Goal: Task Accomplishment & Management: Use online tool/utility

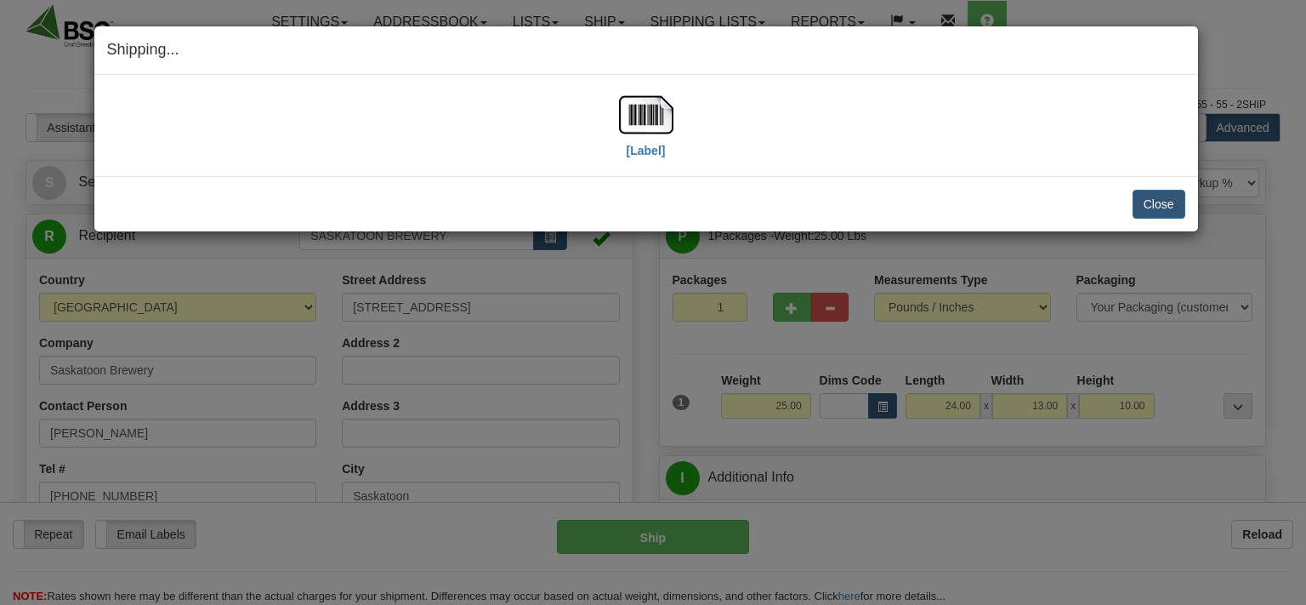
select select "0"
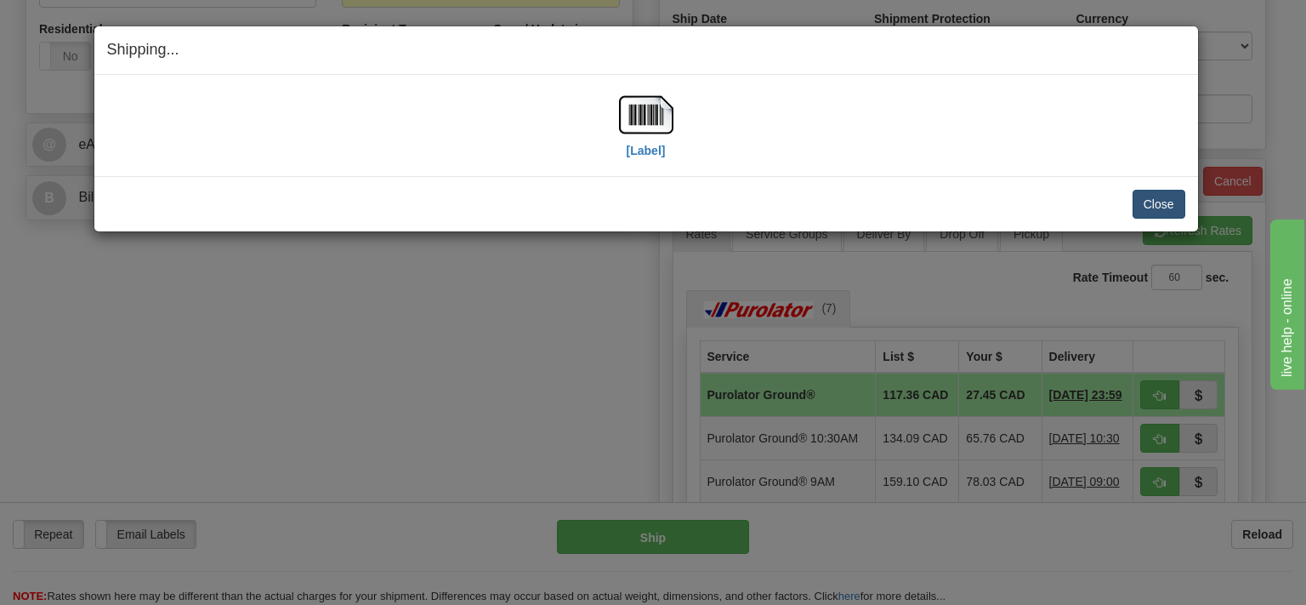
scroll to position [629, 0]
click at [1152, 206] on button "Close" at bounding box center [1159, 204] width 53 height 29
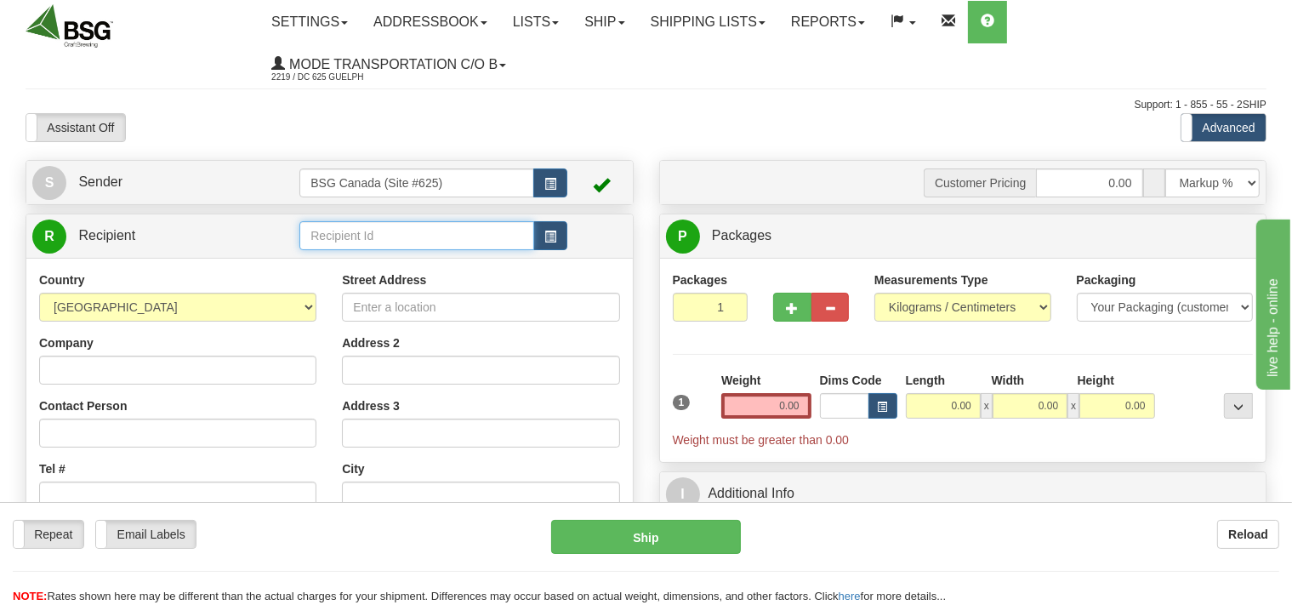
click at [386, 229] on input "text" at bounding box center [416, 235] width 234 height 29
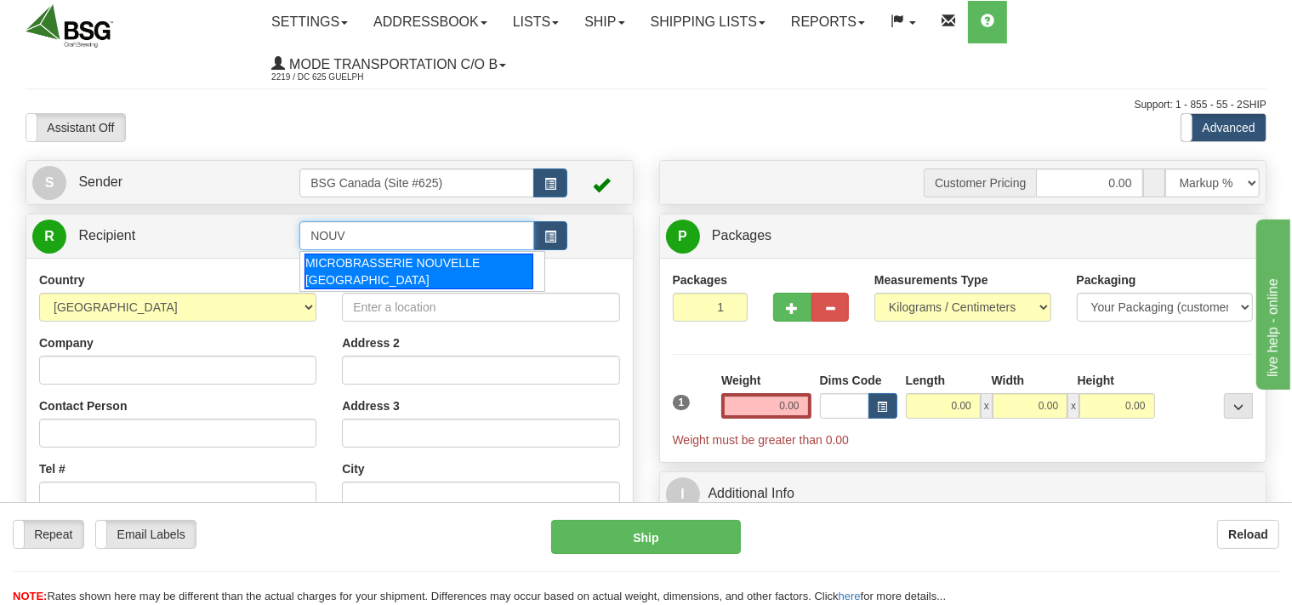
click at [428, 265] on div "MICROBRASSERIE NOUVELLE FRANCE" at bounding box center [419, 271] width 229 height 36
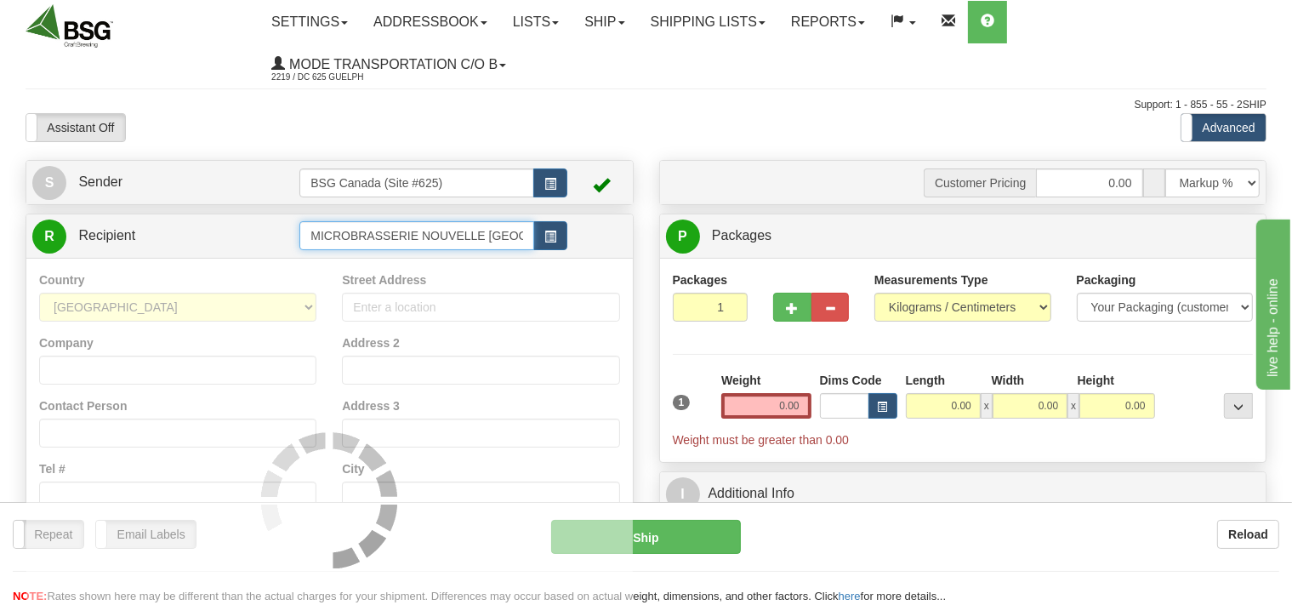
type input "MICROBRASSERIE NOUVELLE FRANCE"
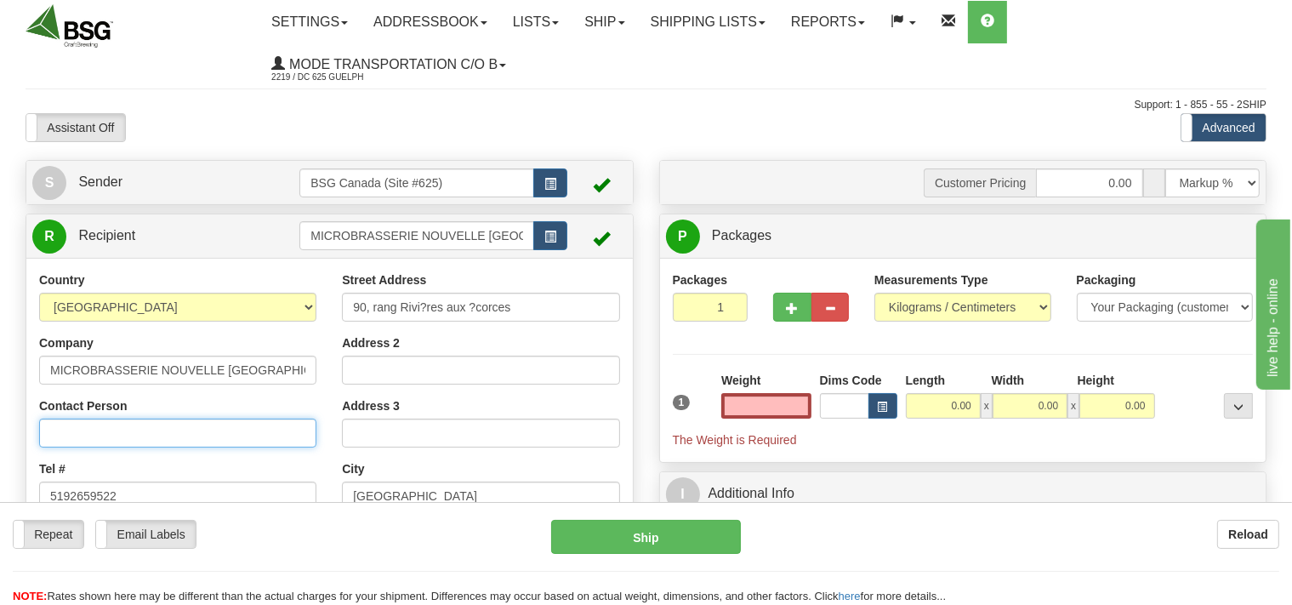
type input "0.00"
click at [217, 438] on input "Contact Person" at bounding box center [177, 432] width 277 height 29
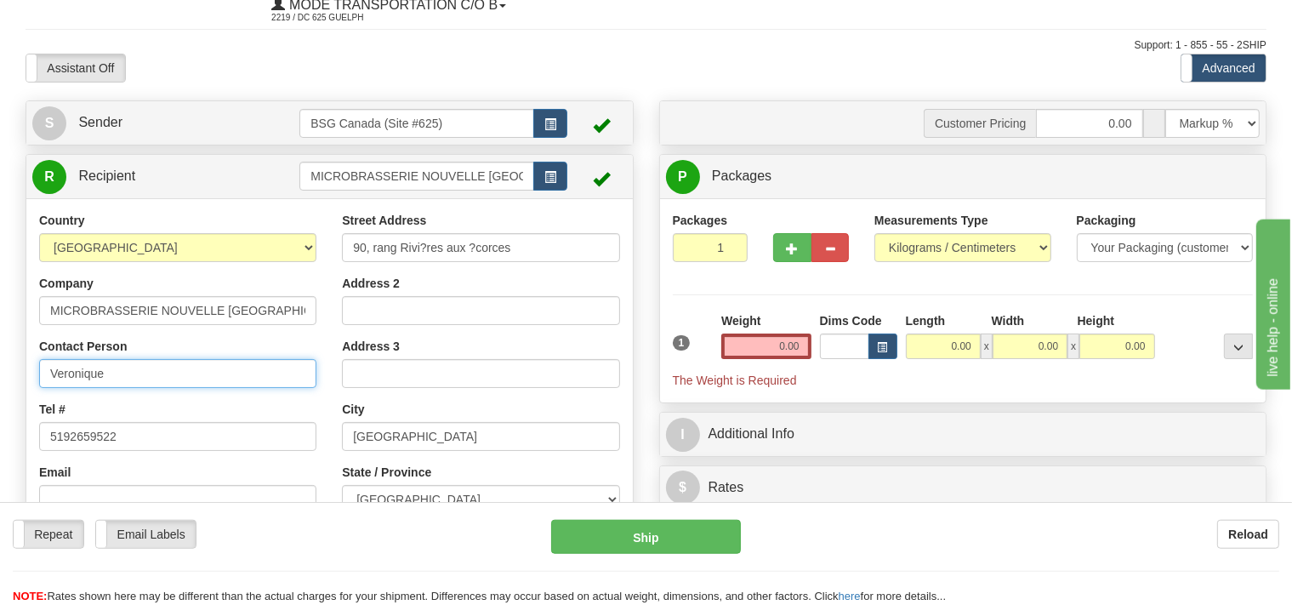
scroll to position [89, 0]
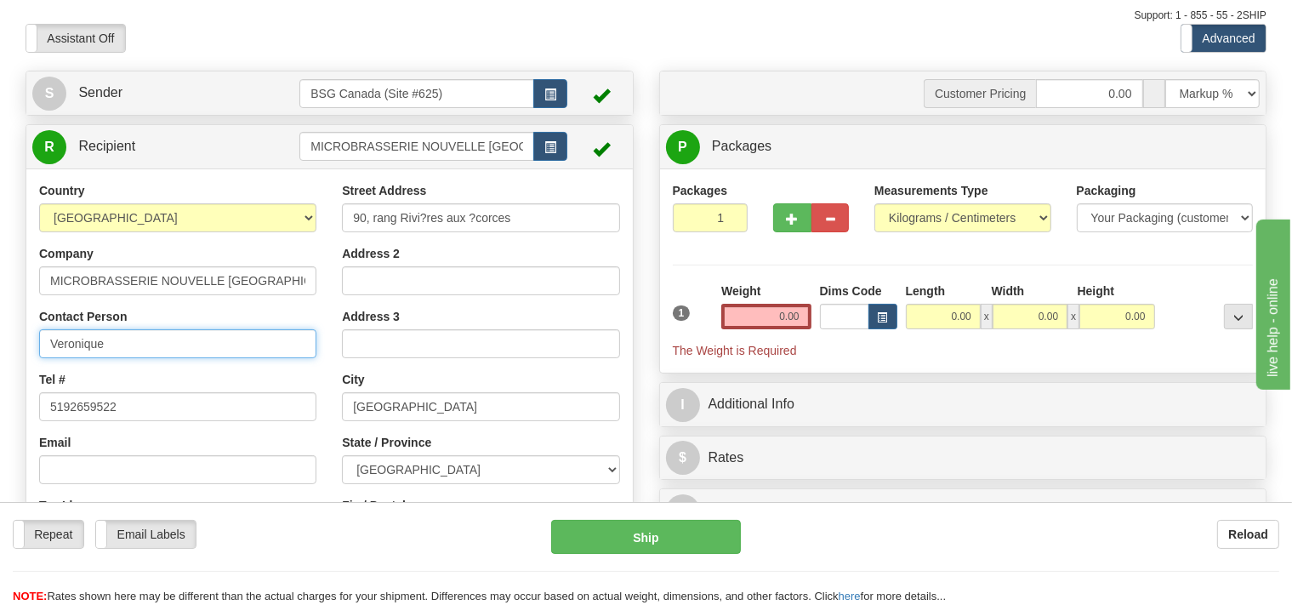
type input "Veronique"
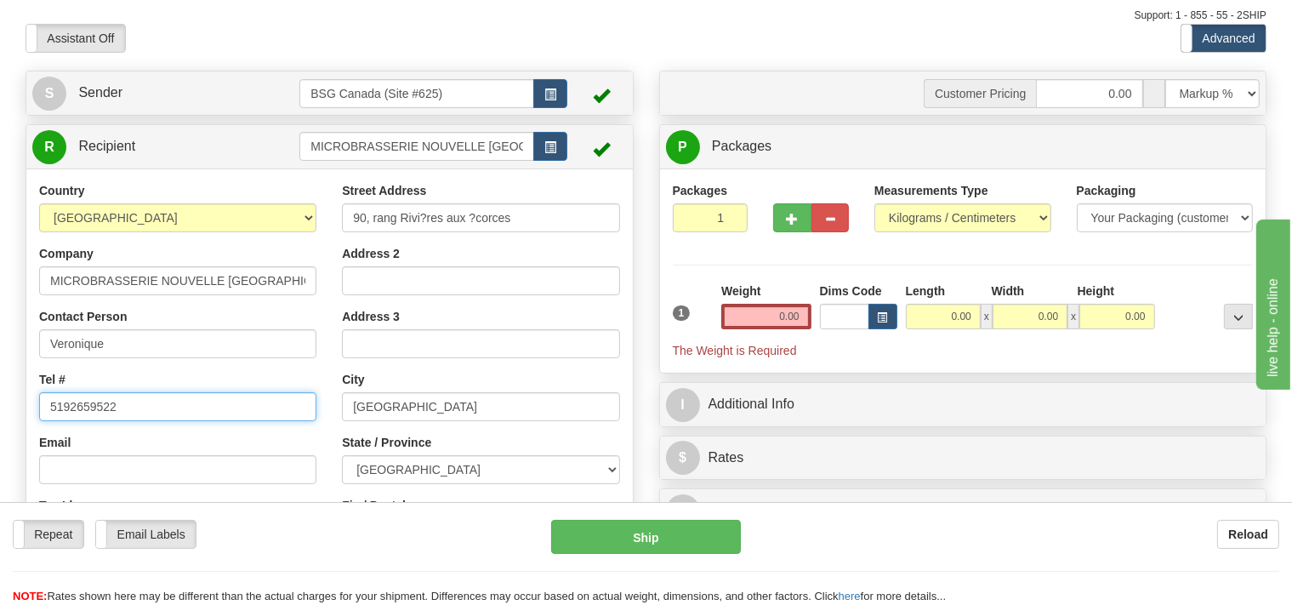
drag, startPoint x: 148, startPoint y: 407, endPoint x: 0, endPoint y: 416, distance: 148.3
click at [39, 416] on input "5192659522" at bounding box center [177, 406] width 277 height 29
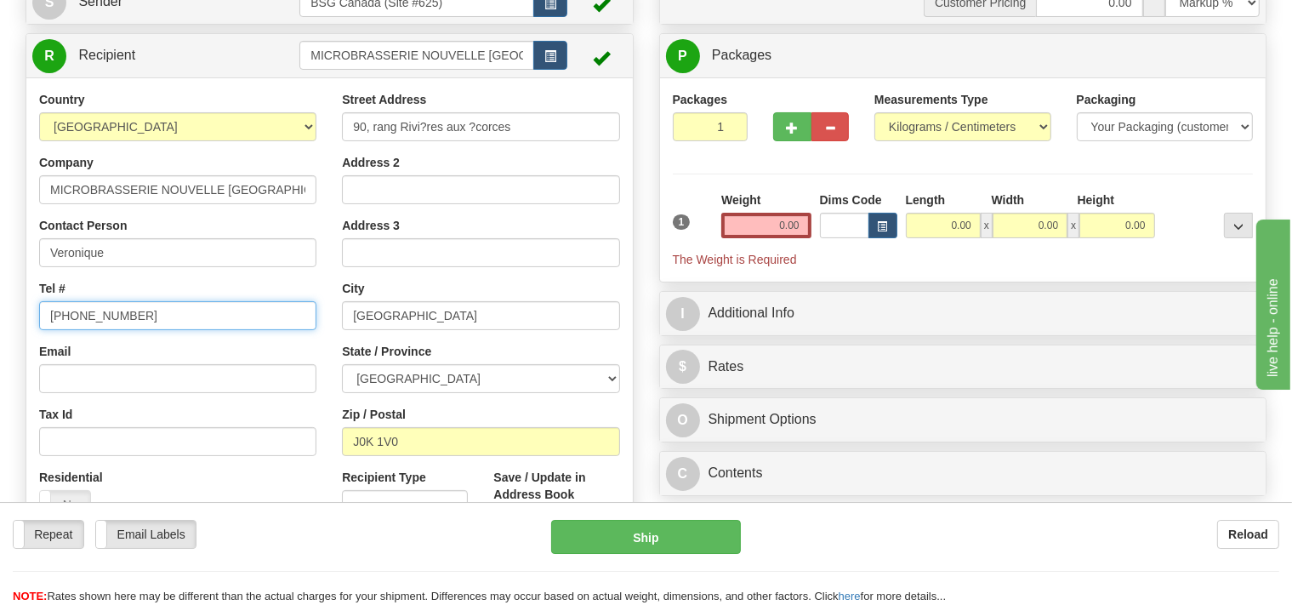
scroll to position [269, 0]
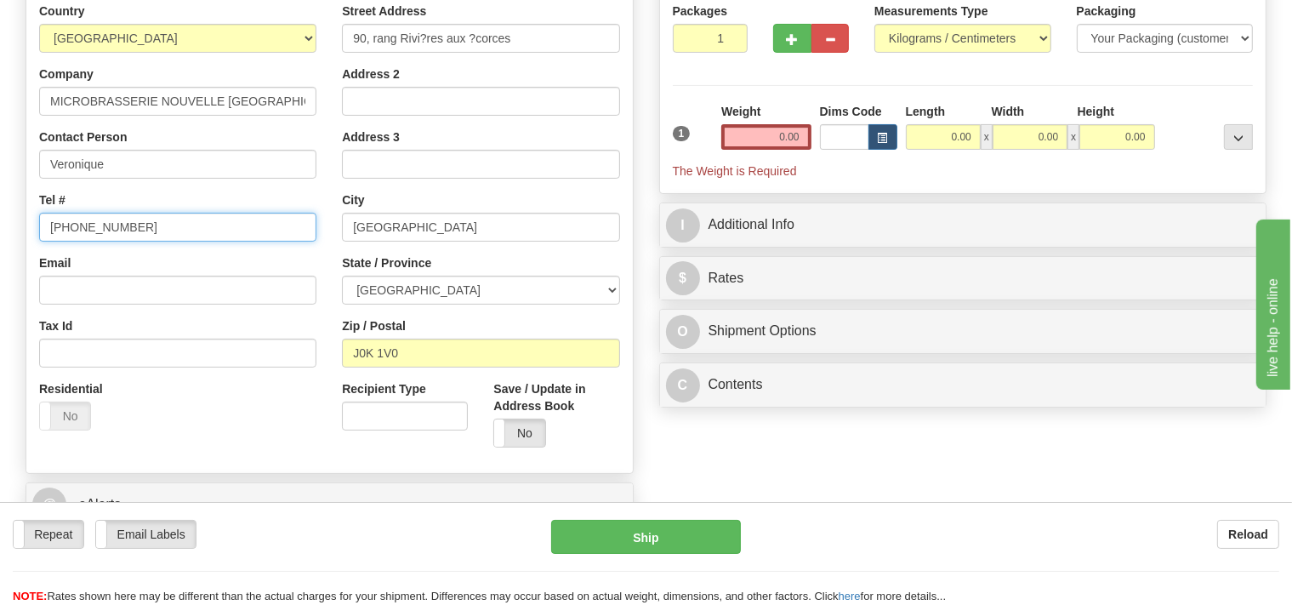
type input "819 265 4000"
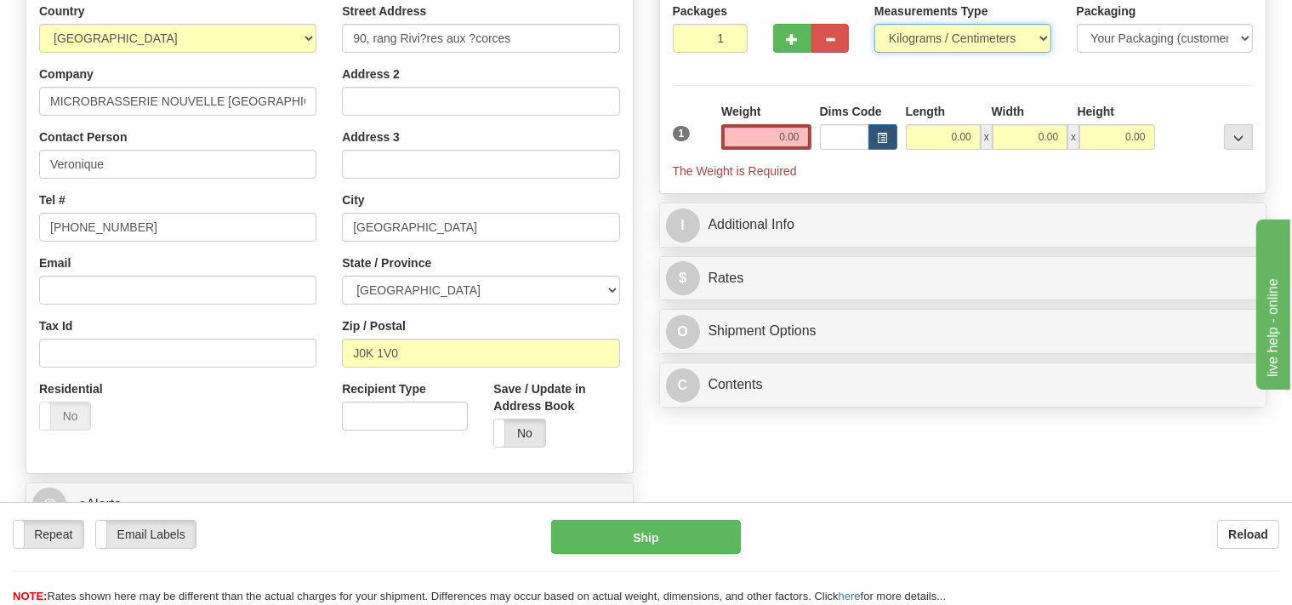
click at [874, 24] on select "Pounds / Inches Kilograms / Centimeters" at bounding box center [962, 38] width 177 height 29
select select "0"
click option "Pounds / Inches" at bounding box center [0, 0] width 0 height 0
click at [785, 128] on input "0.00" at bounding box center [765, 137] width 89 height 26
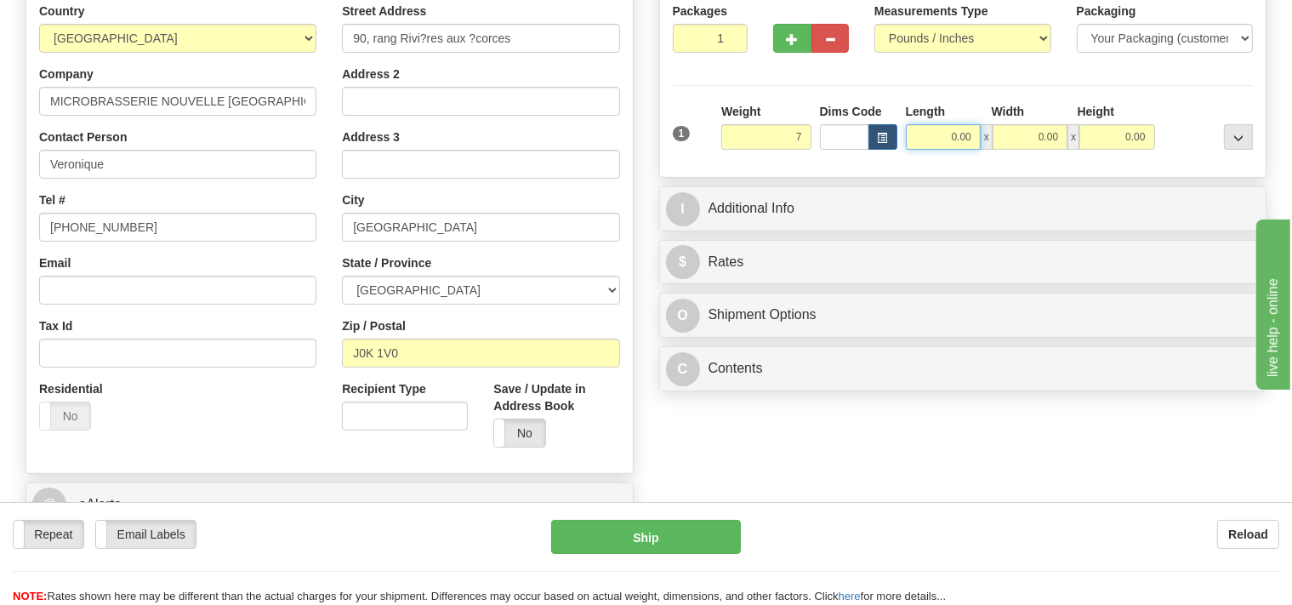
type input "7.00"
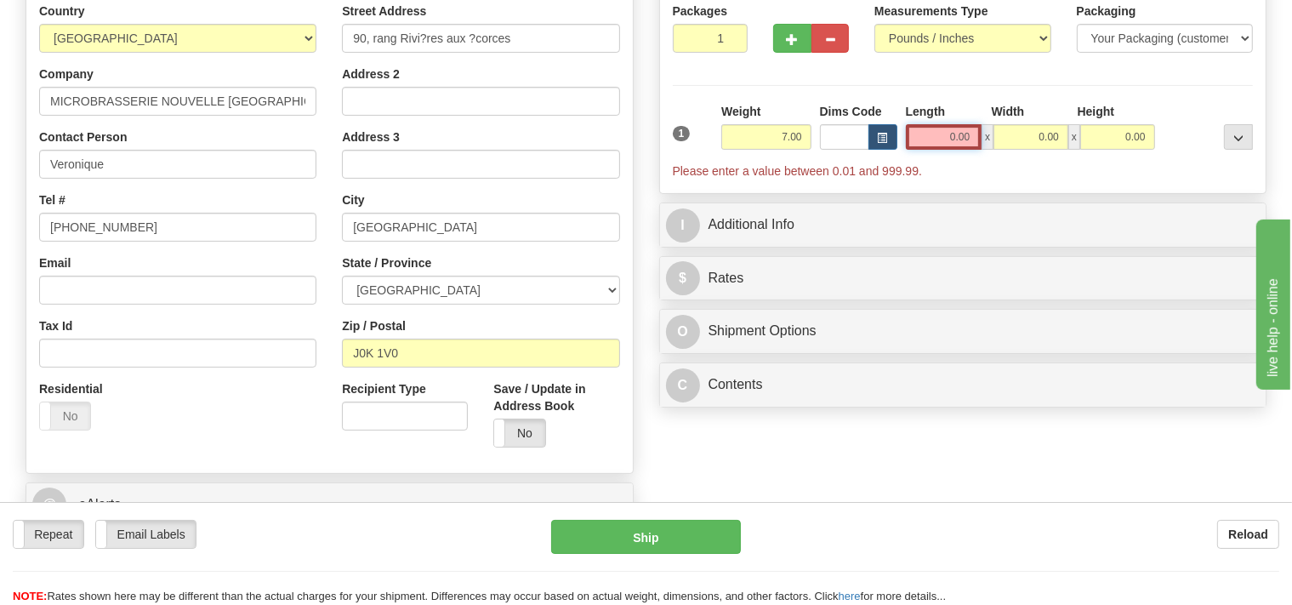
click at [953, 130] on input "0.00" at bounding box center [944, 137] width 77 height 26
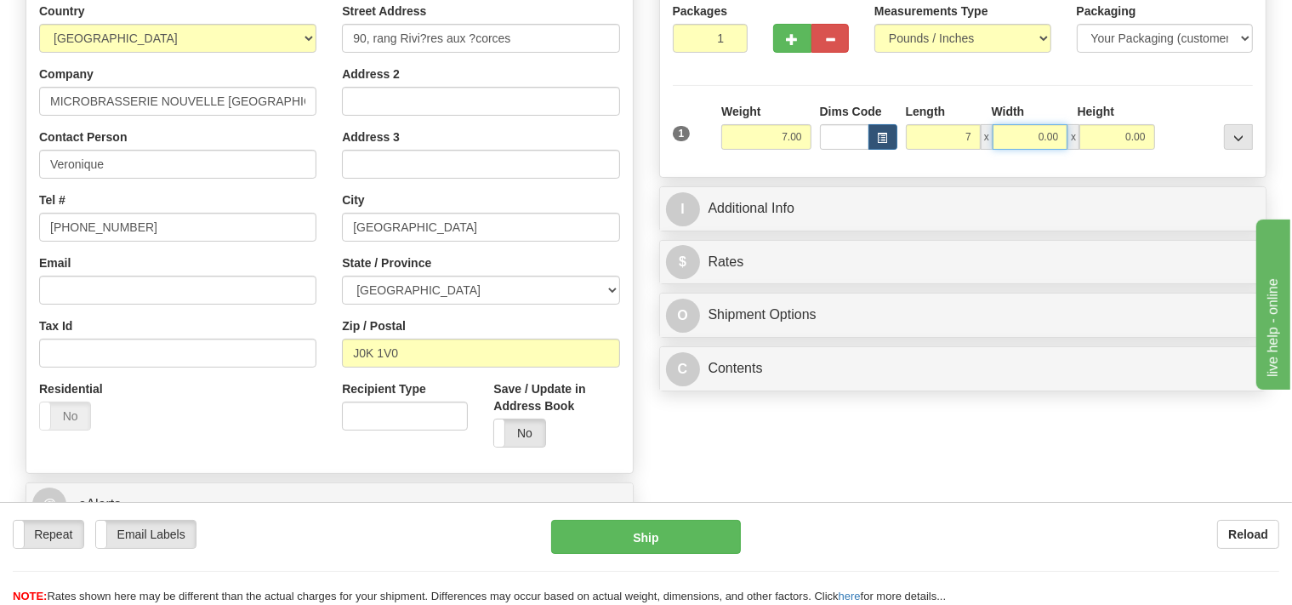
type input "7.00"
click at [1022, 128] on input "0.00" at bounding box center [1030, 137] width 75 height 26
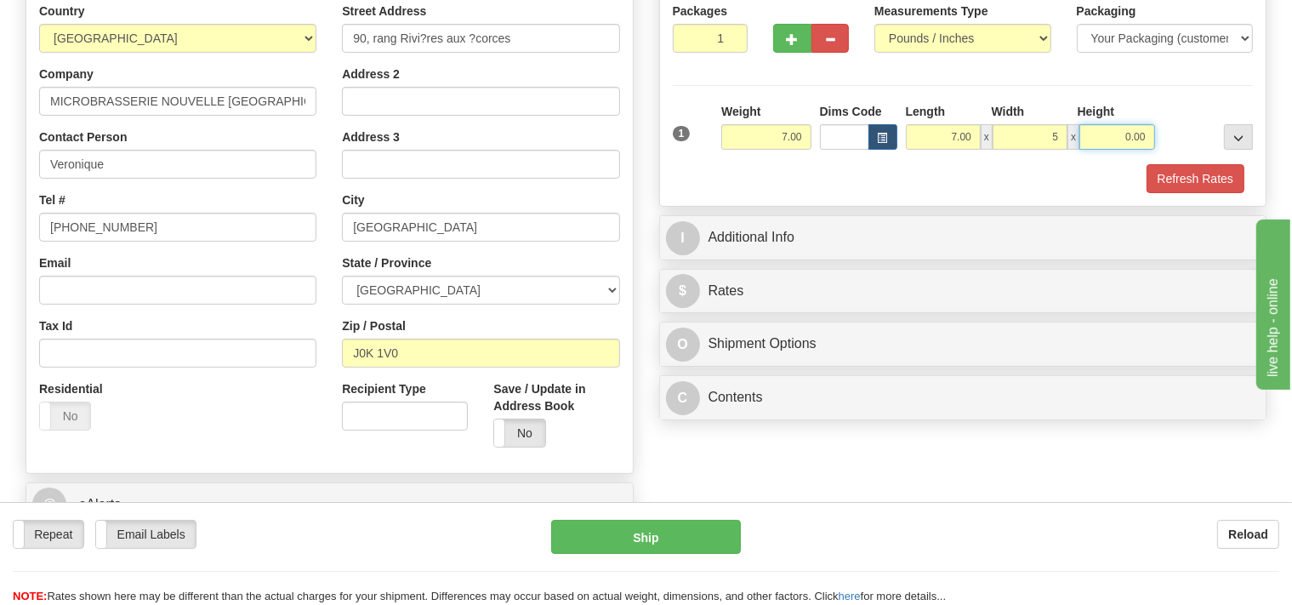
type input "5.00"
click at [1113, 135] on input "0.00" at bounding box center [1116, 137] width 75 height 26
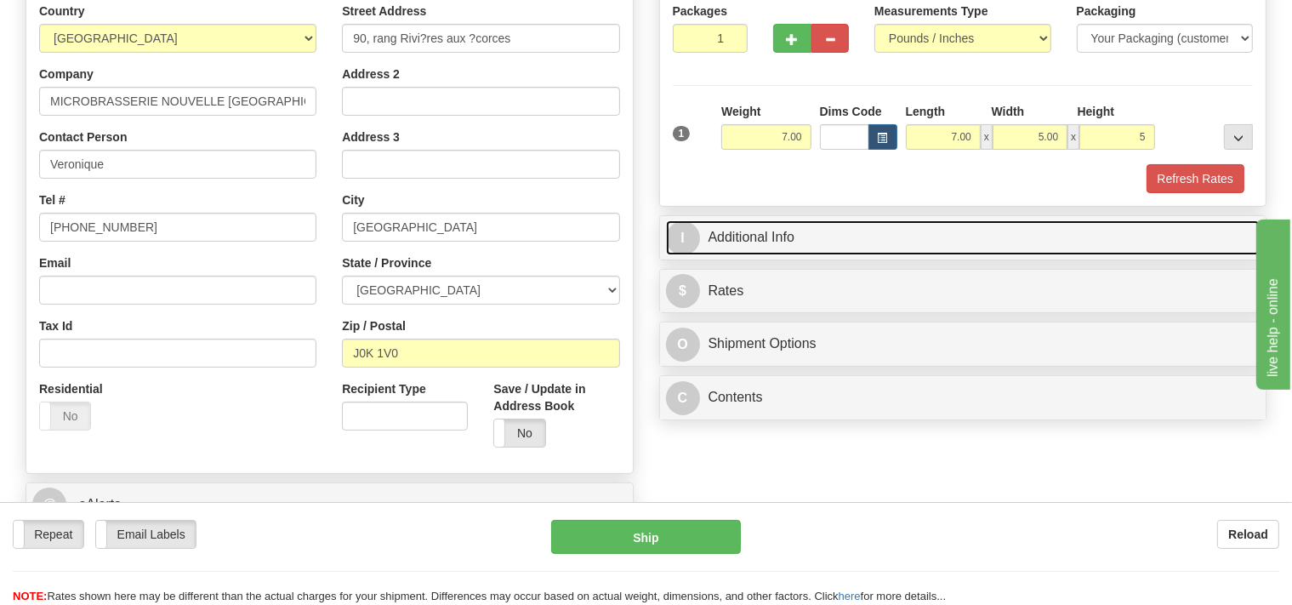
type input "5.00"
click at [736, 242] on link "I Additional Info" at bounding box center [963, 237] width 595 height 35
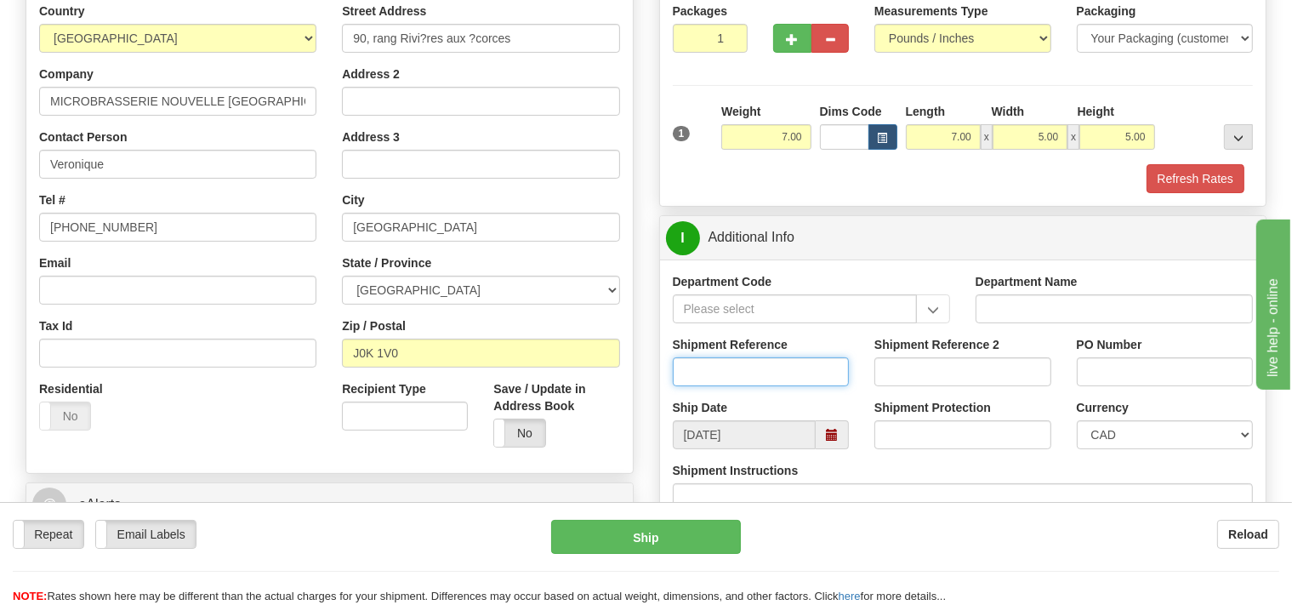
click at [696, 379] on input "Shipment Reference" at bounding box center [761, 371] width 177 height 29
type input "SO170-146999"
click at [1197, 186] on button "Refresh Rates" at bounding box center [1196, 178] width 98 height 29
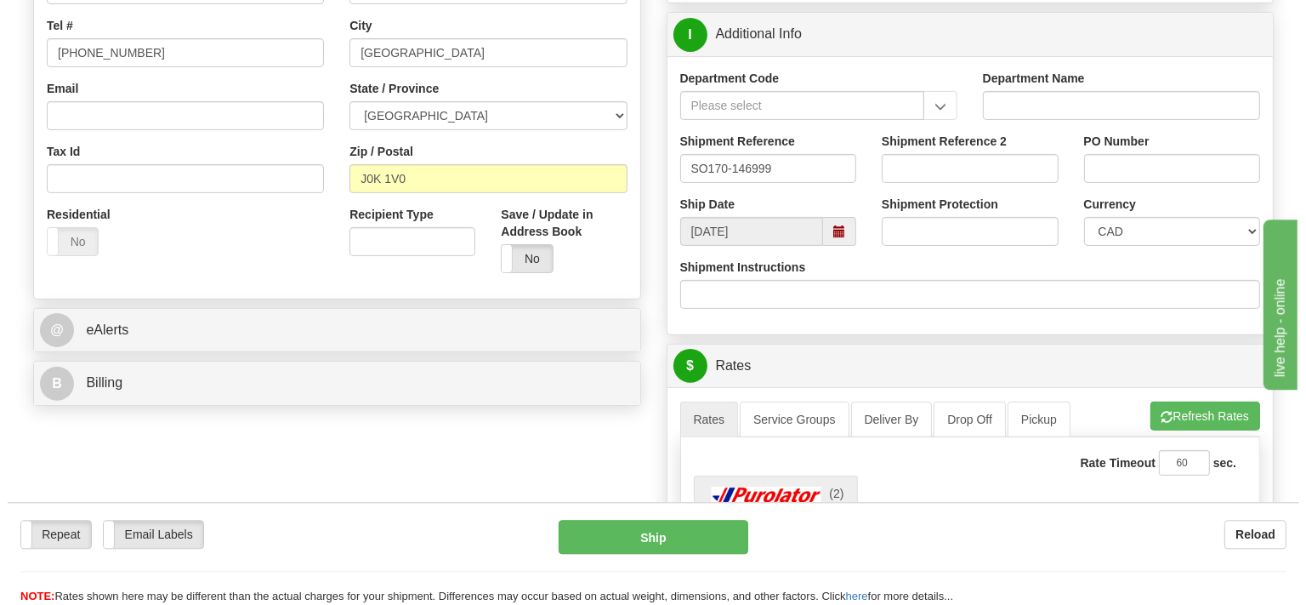
scroll to position [538, 0]
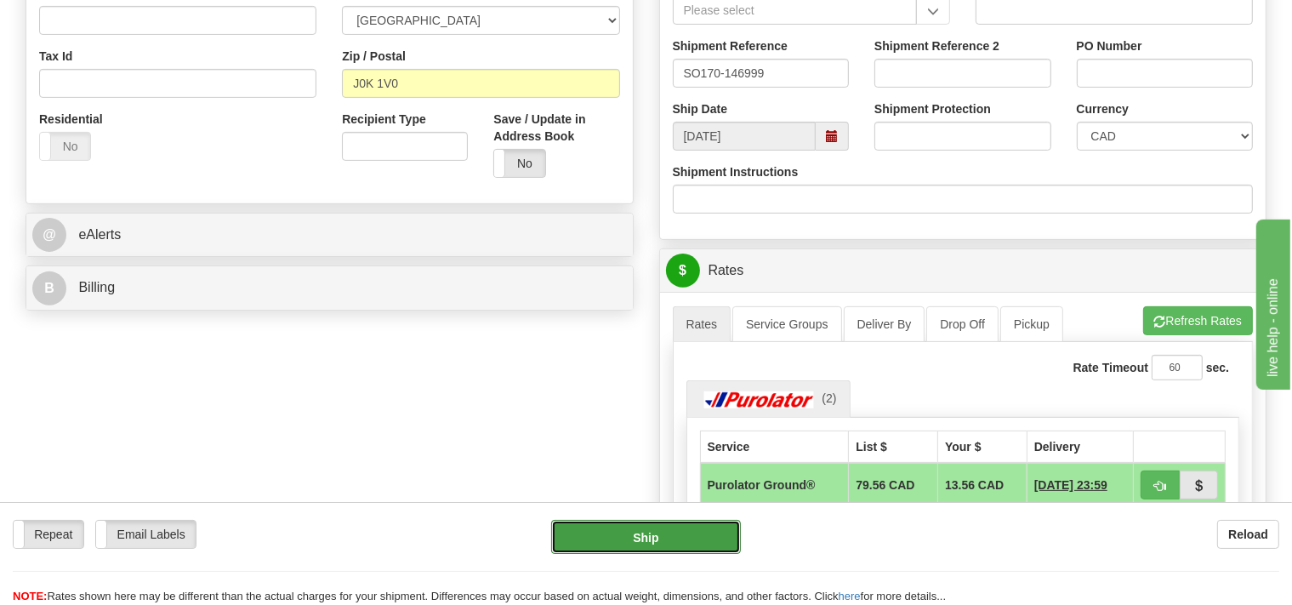
click at [717, 540] on button "Ship" at bounding box center [646, 537] width 190 height 34
type input "260"
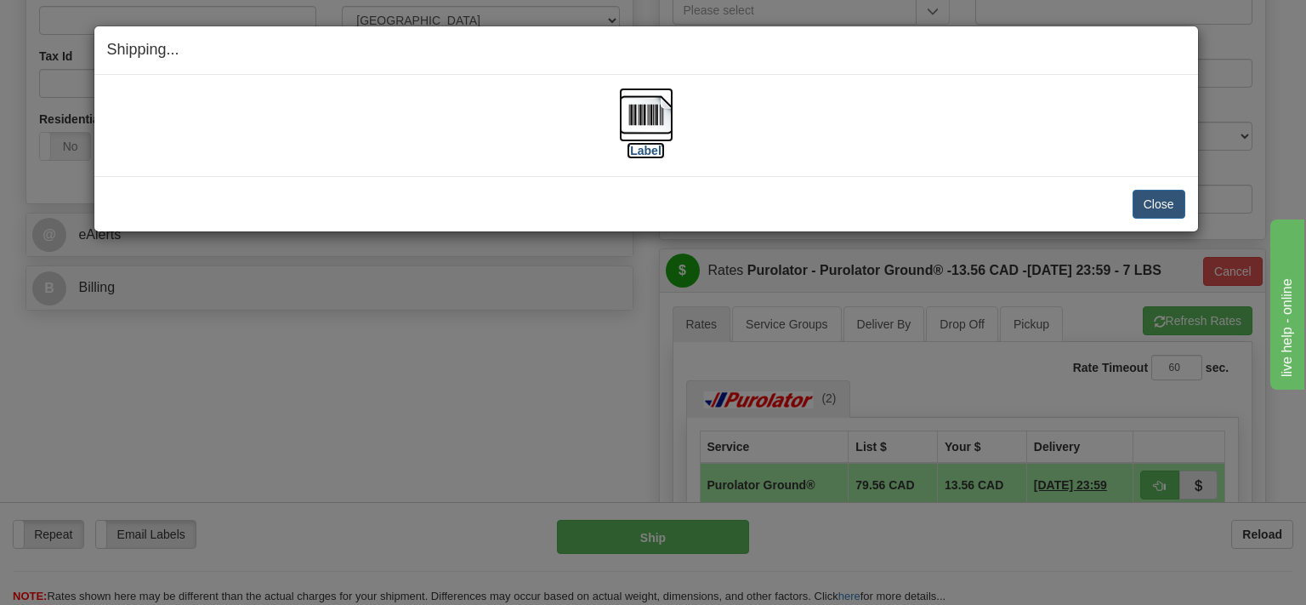
click at [656, 119] on img at bounding box center [646, 115] width 54 height 54
